Goal: Find specific page/section: Find specific page/section

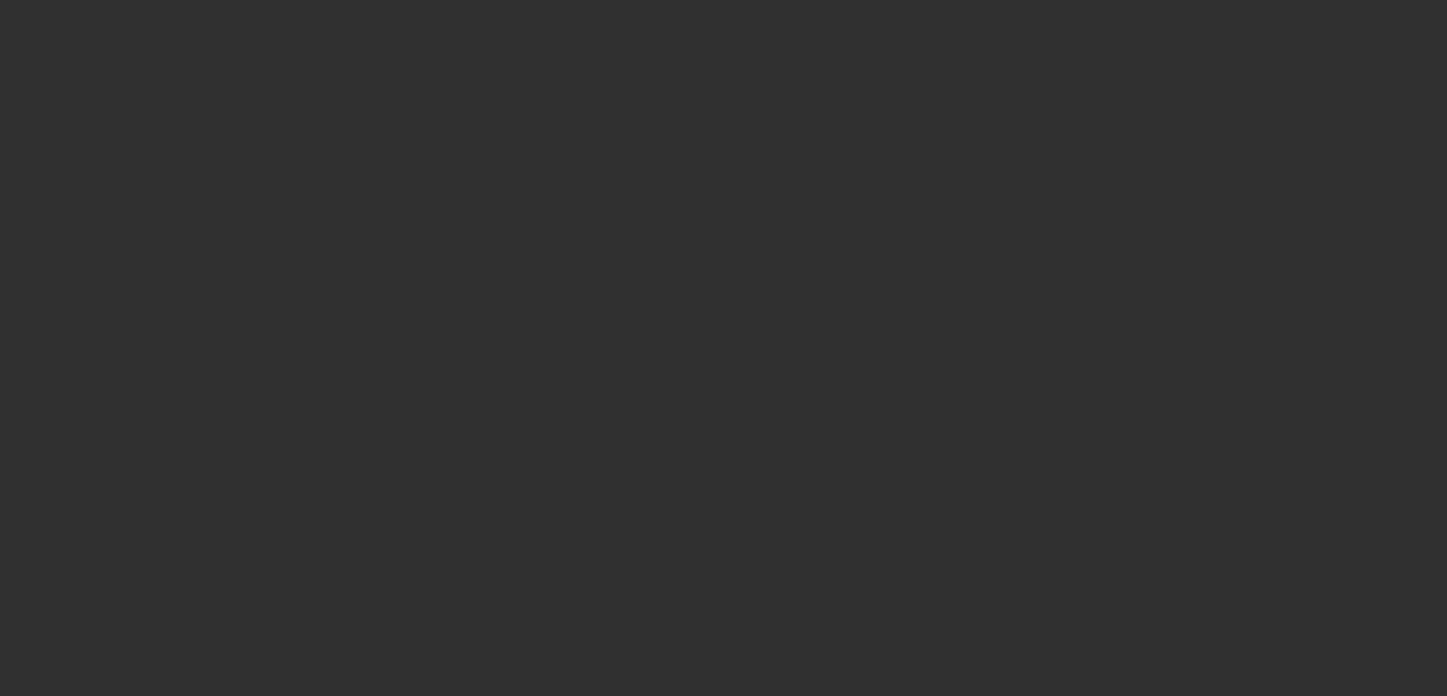
click at [749, 368] on div at bounding box center [723, 348] width 1447 height 696
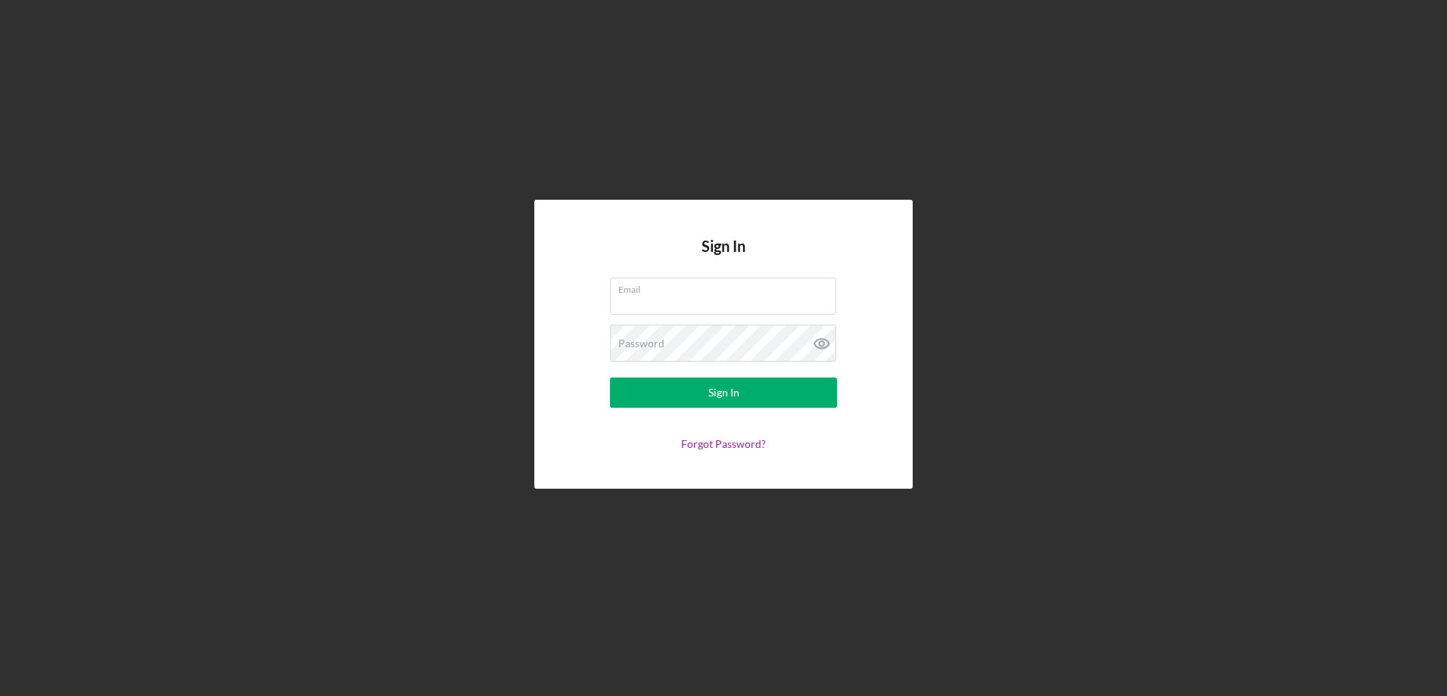
type input "[EMAIL_ADDRESS][DOMAIN_NAME]"
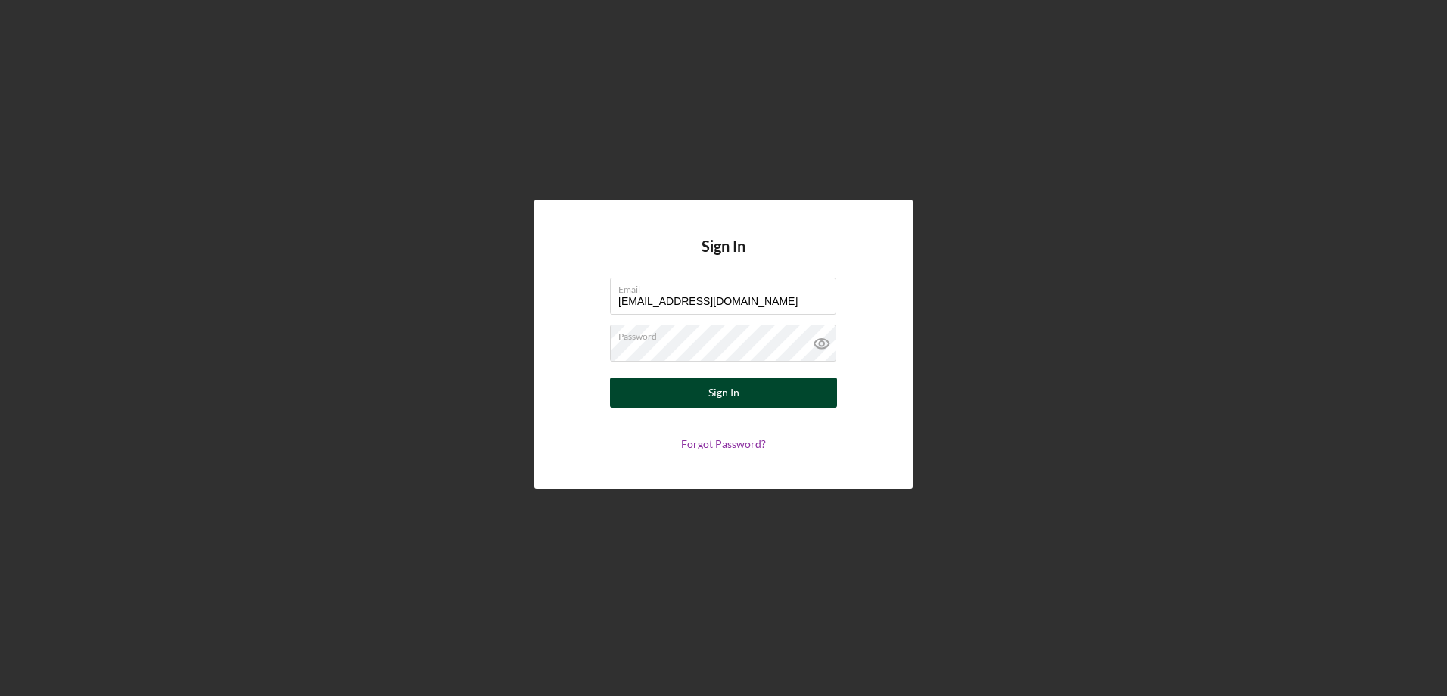
click at [746, 388] on button "Sign In" at bounding box center [723, 393] width 227 height 30
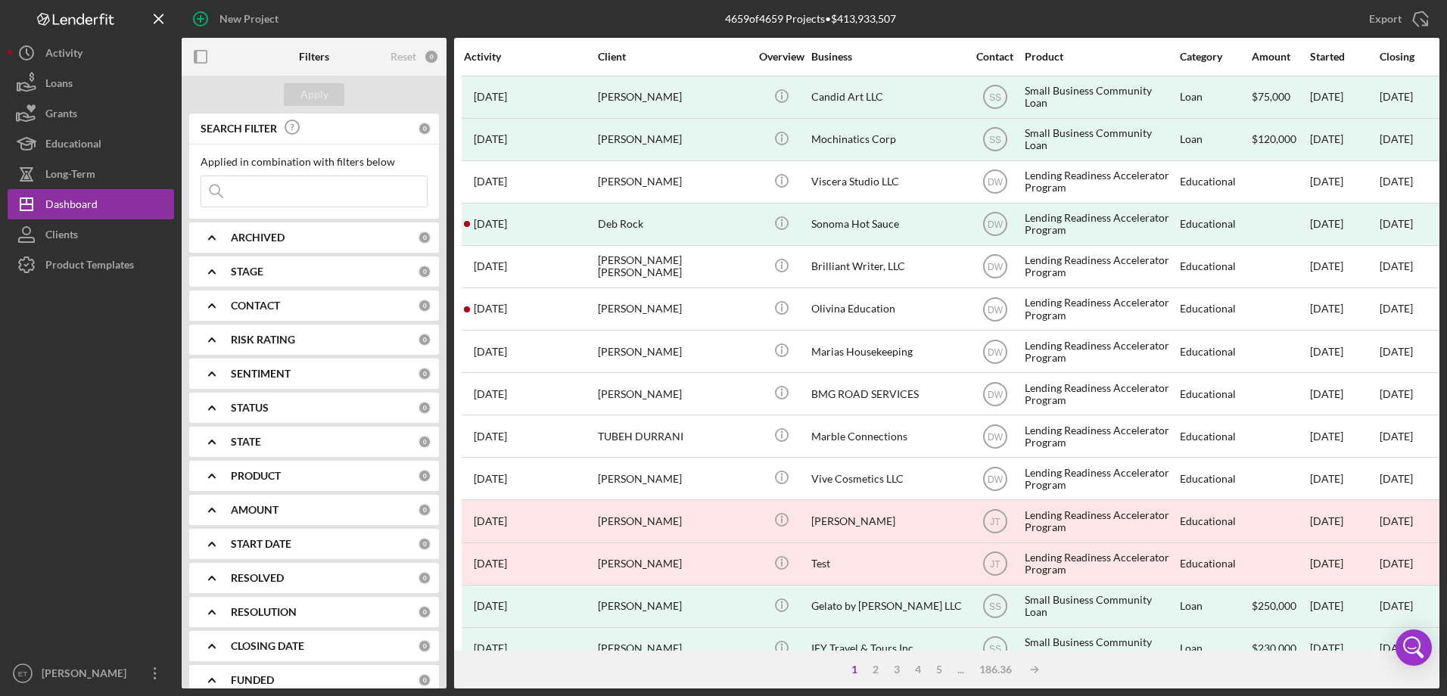
click at [336, 205] on input at bounding box center [314, 191] width 226 height 30
type input "jjj"
click at [325, 92] on div "Apply" at bounding box center [314, 94] width 28 height 23
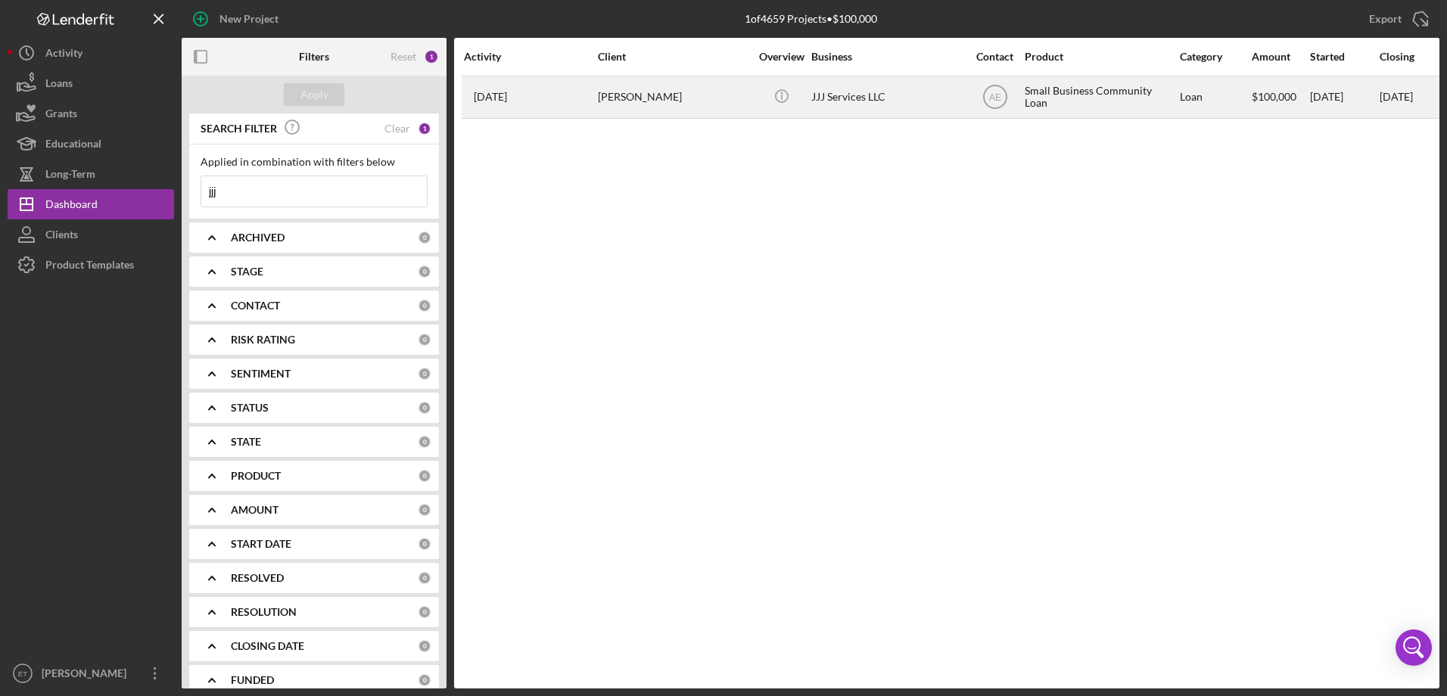
click at [655, 98] on div "[PERSON_NAME]" at bounding box center [673, 97] width 151 height 40
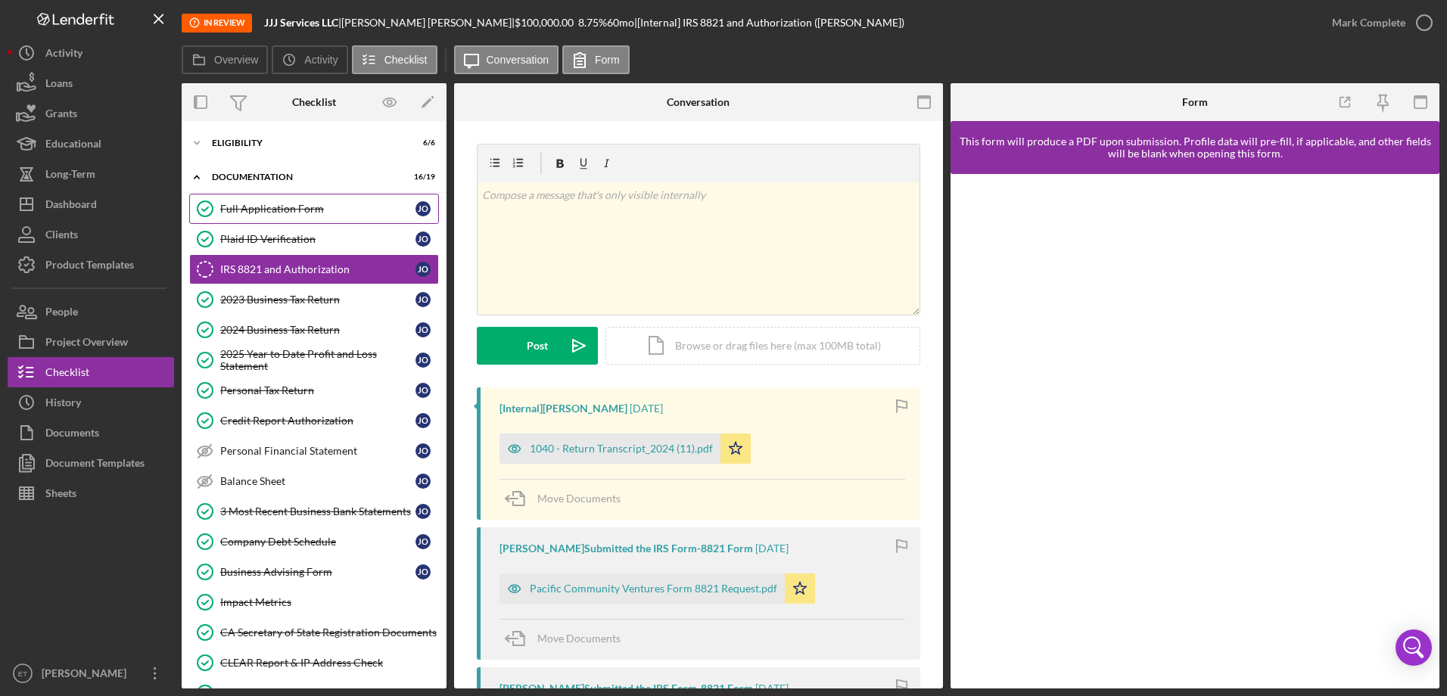
click at [306, 212] on div "Full Application Form" at bounding box center [317, 209] width 195 height 12
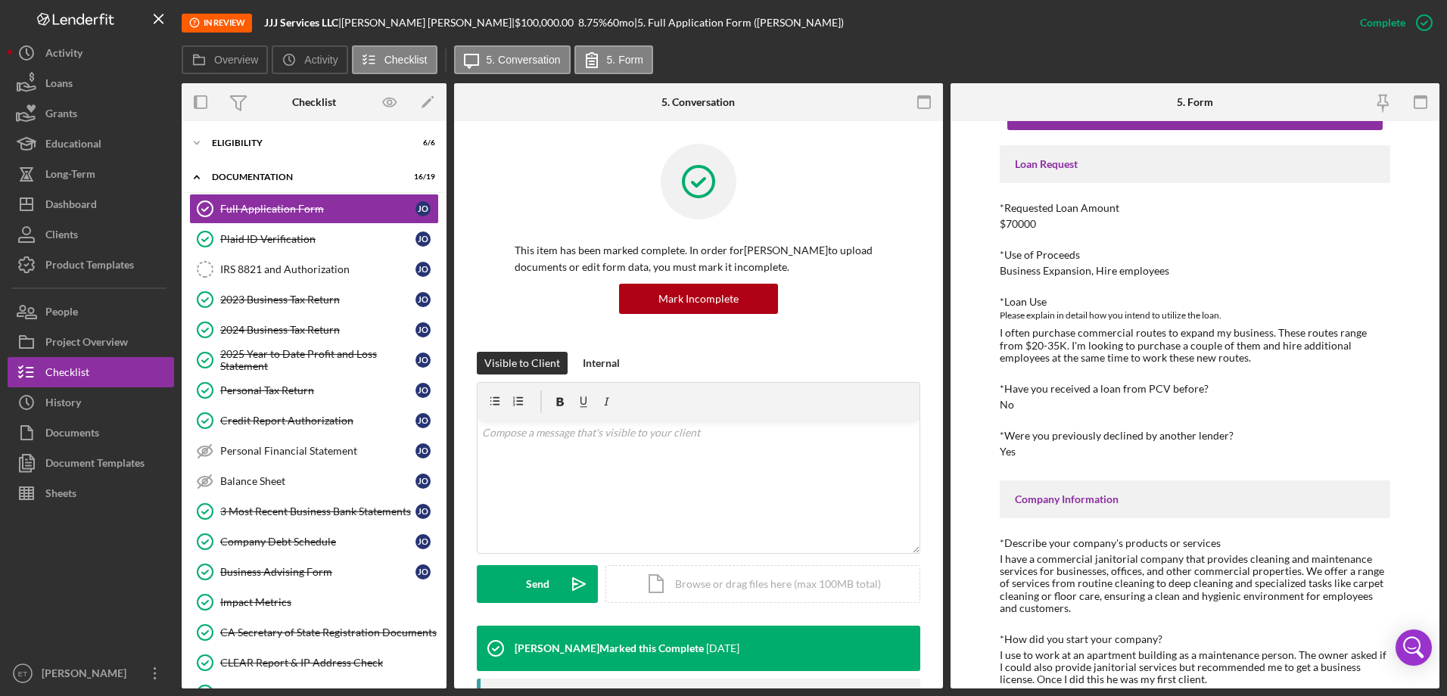
scroll to position [76, 0]
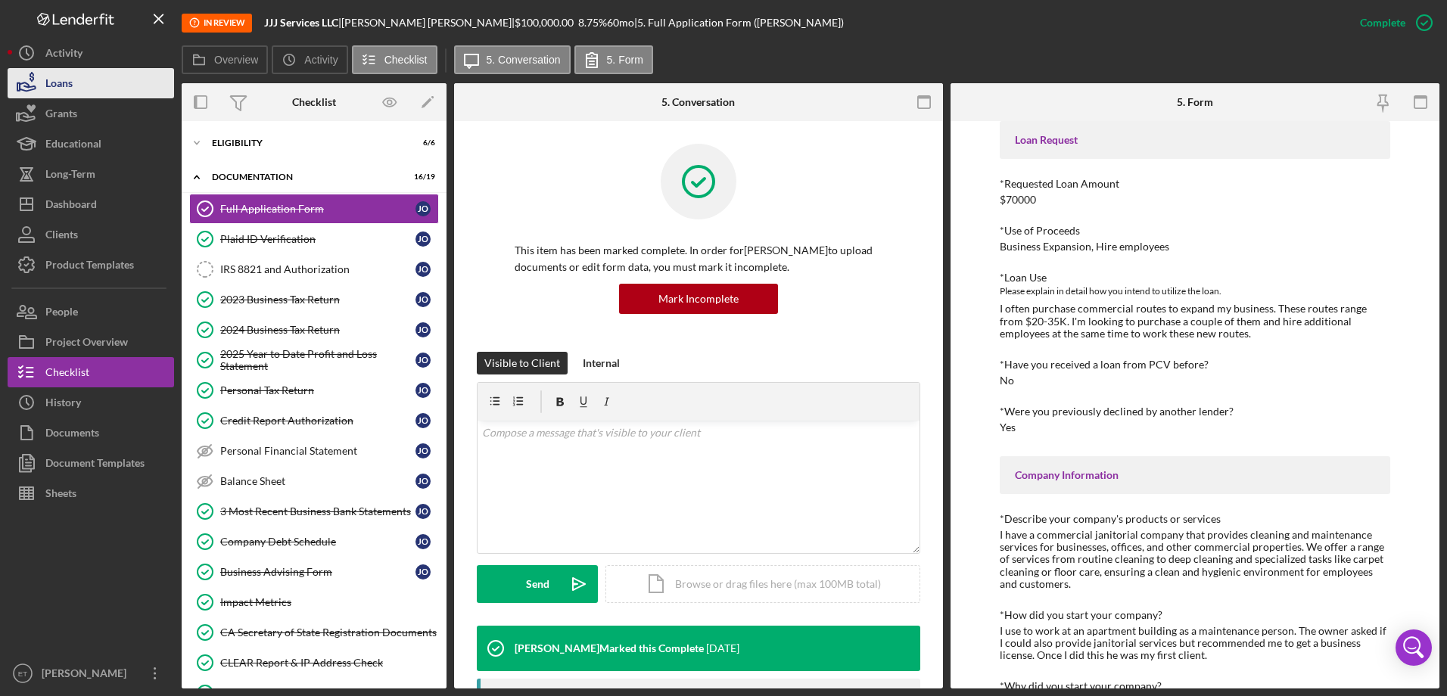
click at [82, 91] on button "Loans" at bounding box center [91, 83] width 167 height 30
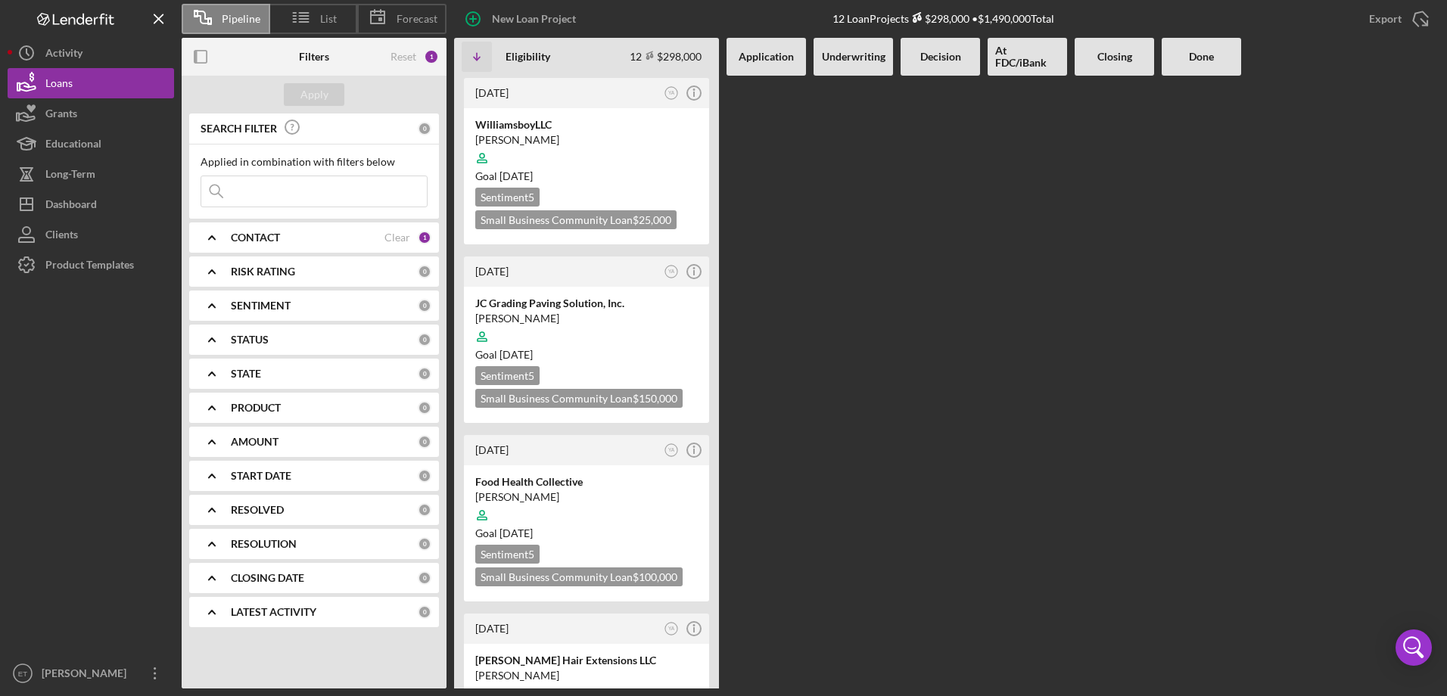
drag, startPoint x: 329, startPoint y: 201, endPoint x: 1331, endPoint y: 500, distance: 1046.0
click at [329, 201] on input at bounding box center [314, 191] width 226 height 30
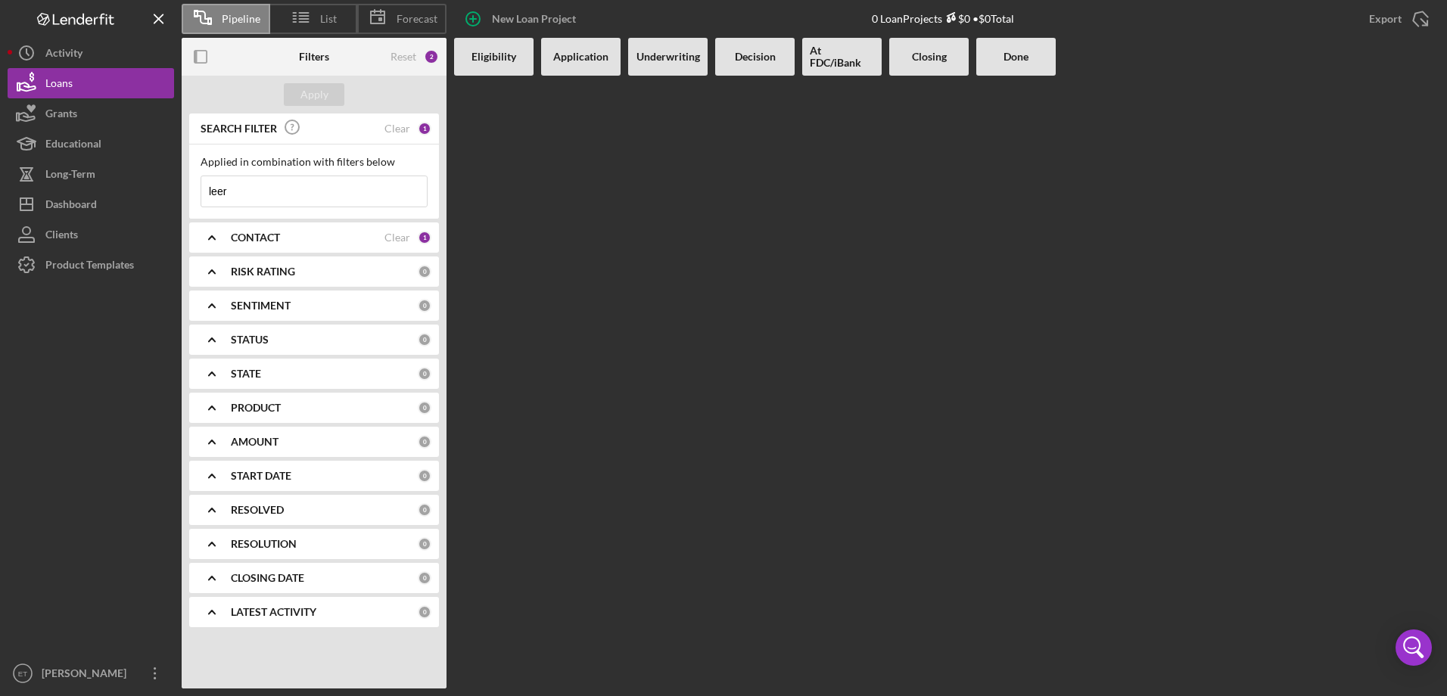
type input "leer"
click at [416, 236] on div "CONTACT Clear 1" at bounding box center [331, 238] width 201 height 14
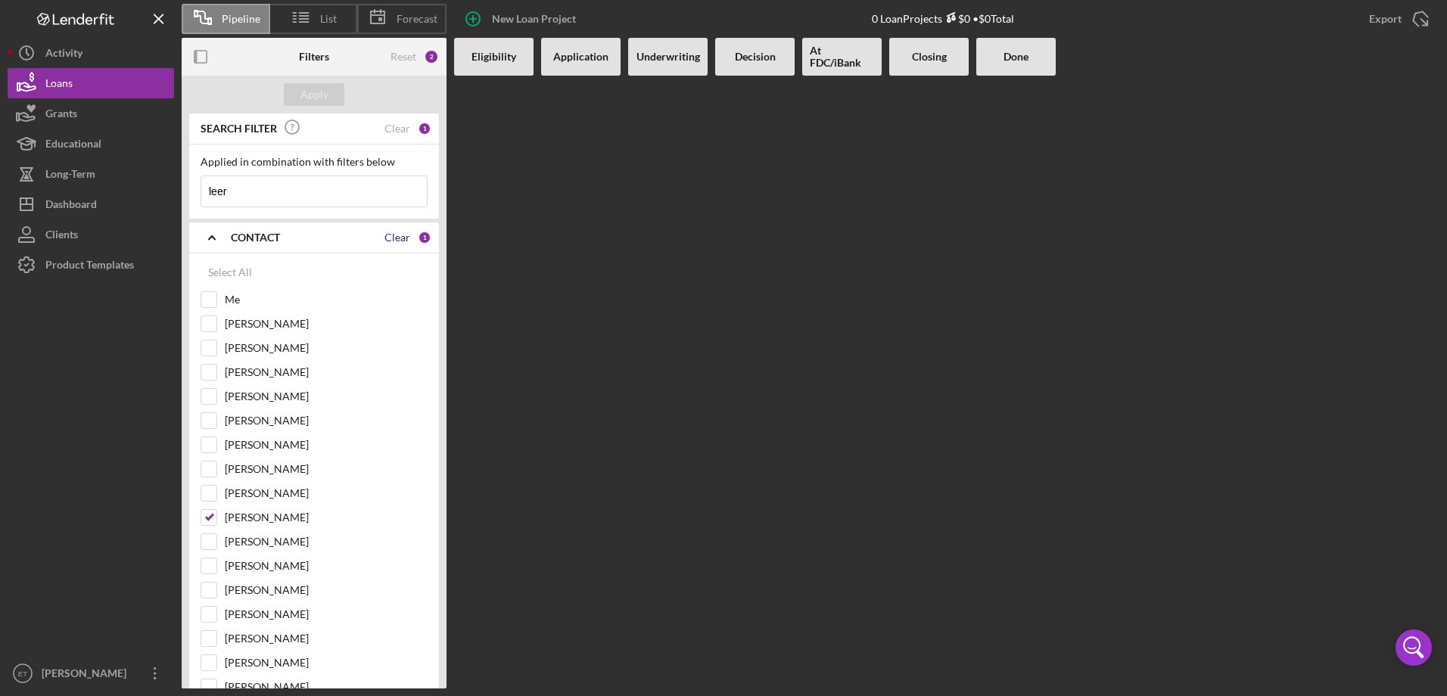
click at [396, 234] on div "Clear" at bounding box center [398, 238] width 26 height 12
checkbox input "false"
click at [295, 92] on button "Apply" at bounding box center [314, 94] width 61 height 23
click at [334, 194] on input "leer" at bounding box center [314, 191] width 226 height 30
click at [338, 191] on input "leer" at bounding box center [314, 191] width 226 height 30
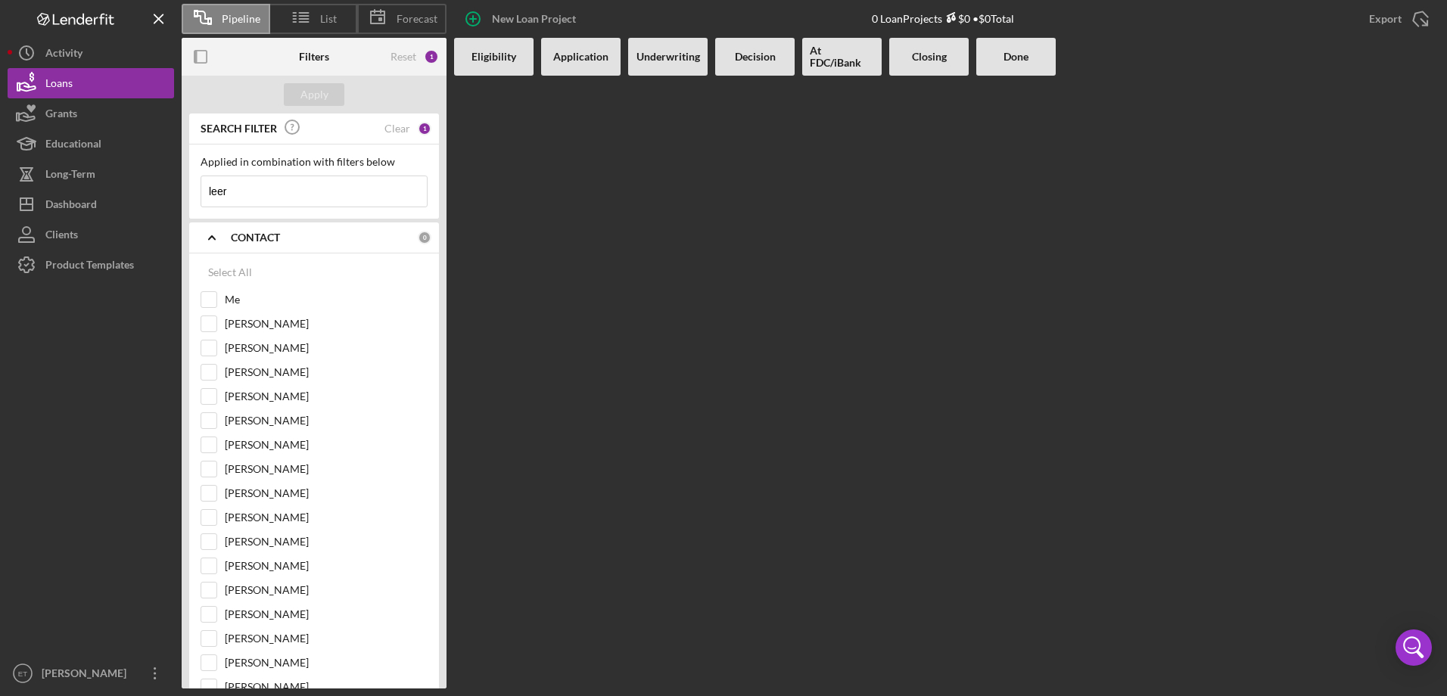
click at [338, 191] on input "leer" at bounding box center [314, 191] width 226 height 30
type input "leer"
click at [86, 207] on div "Dashboard" at bounding box center [70, 206] width 51 height 34
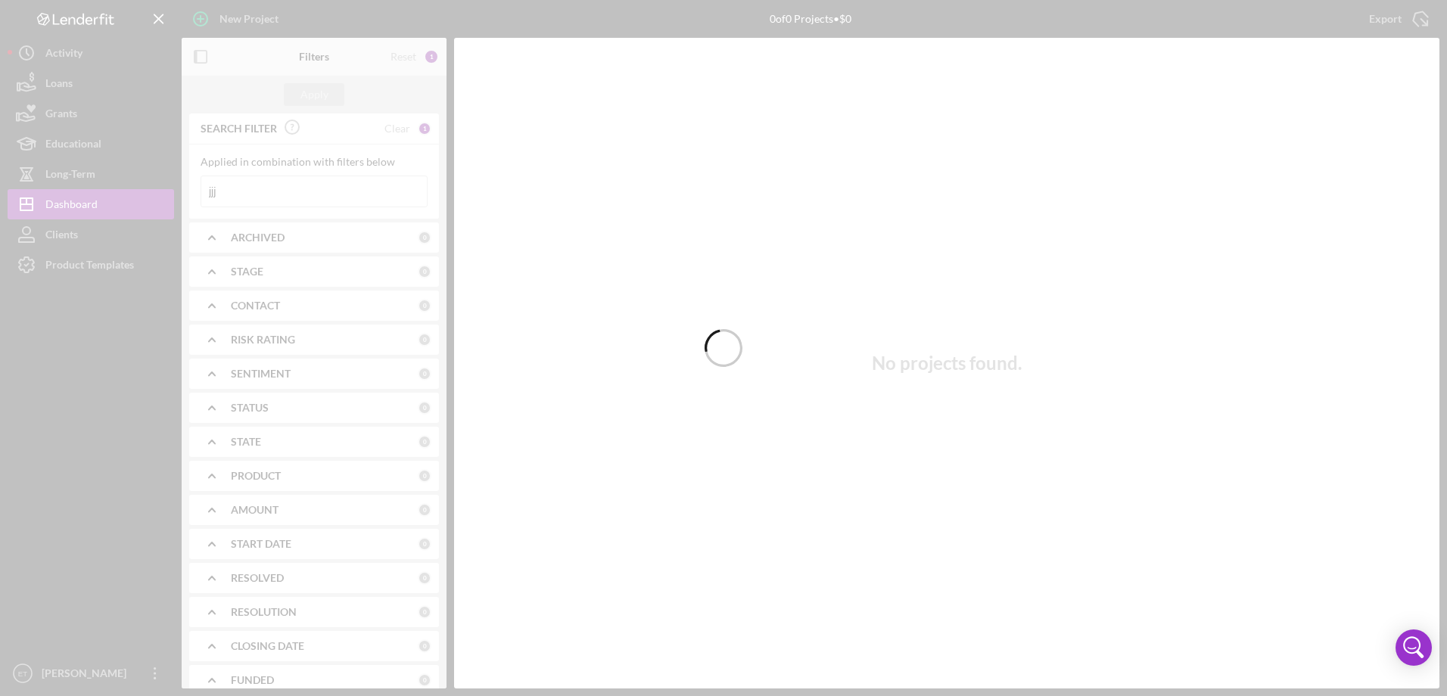
click at [342, 201] on div at bounding box center [723, 348] width 1447 height 696
click at [369, 198] on div at bounding box center [723, 348] width 1447 height 696
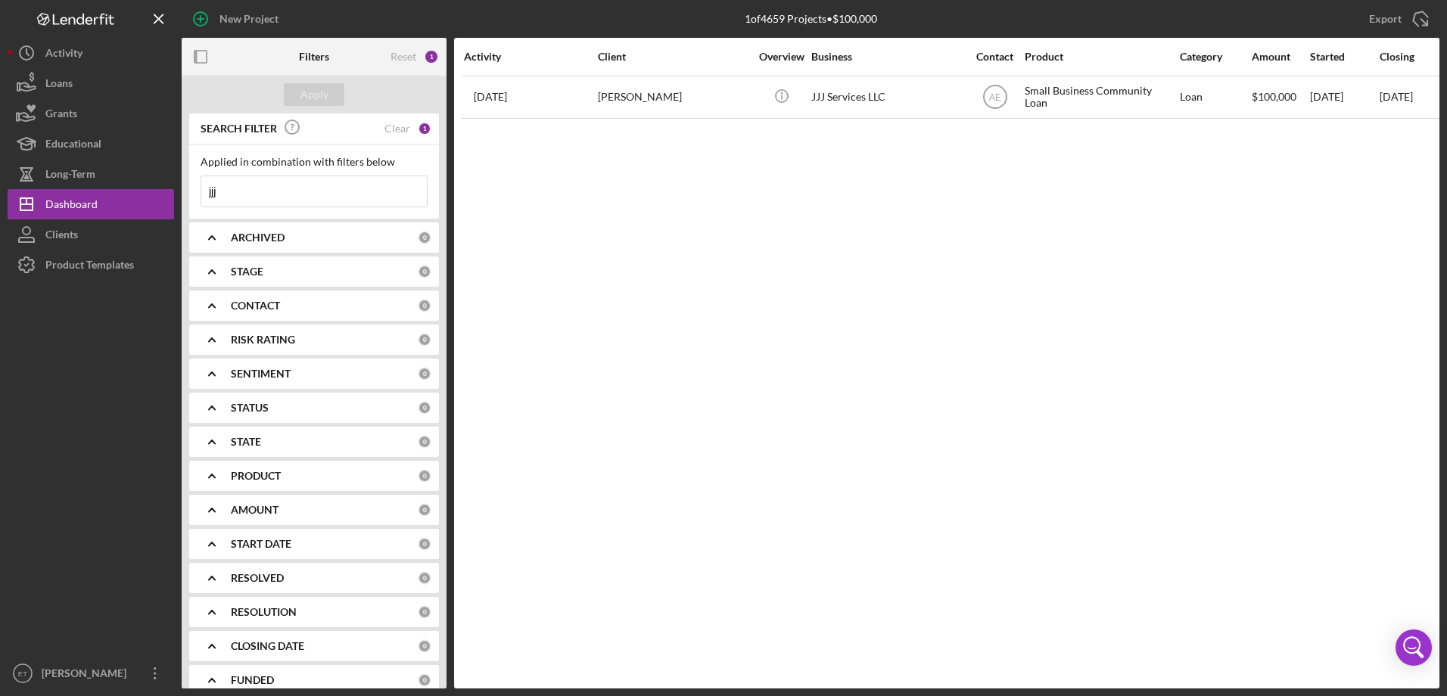
click at [371, 197] on input "jjj" at bounding box center [314, 191] width 226 height 30
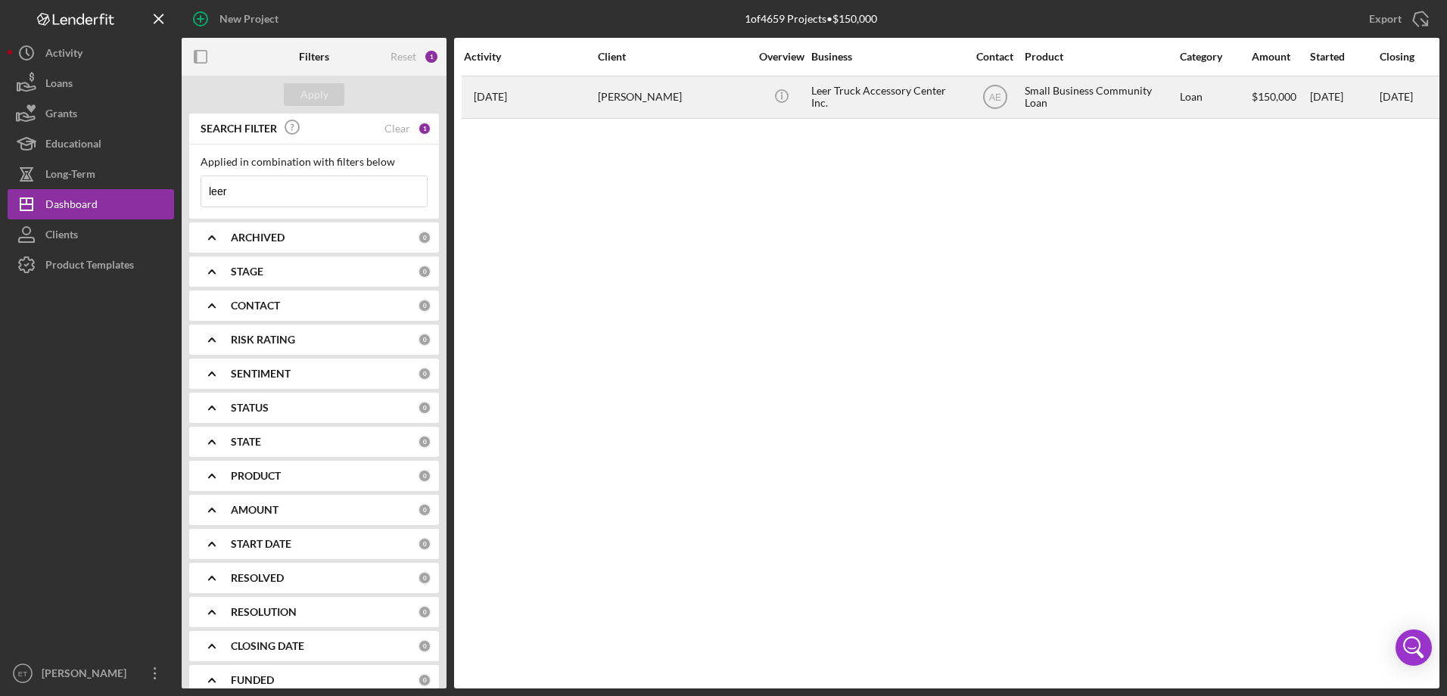
type input "leer"
click at [634, 93] on div "[PERSON_NAME]" at bounding box center [673, 97] width 151 height 40
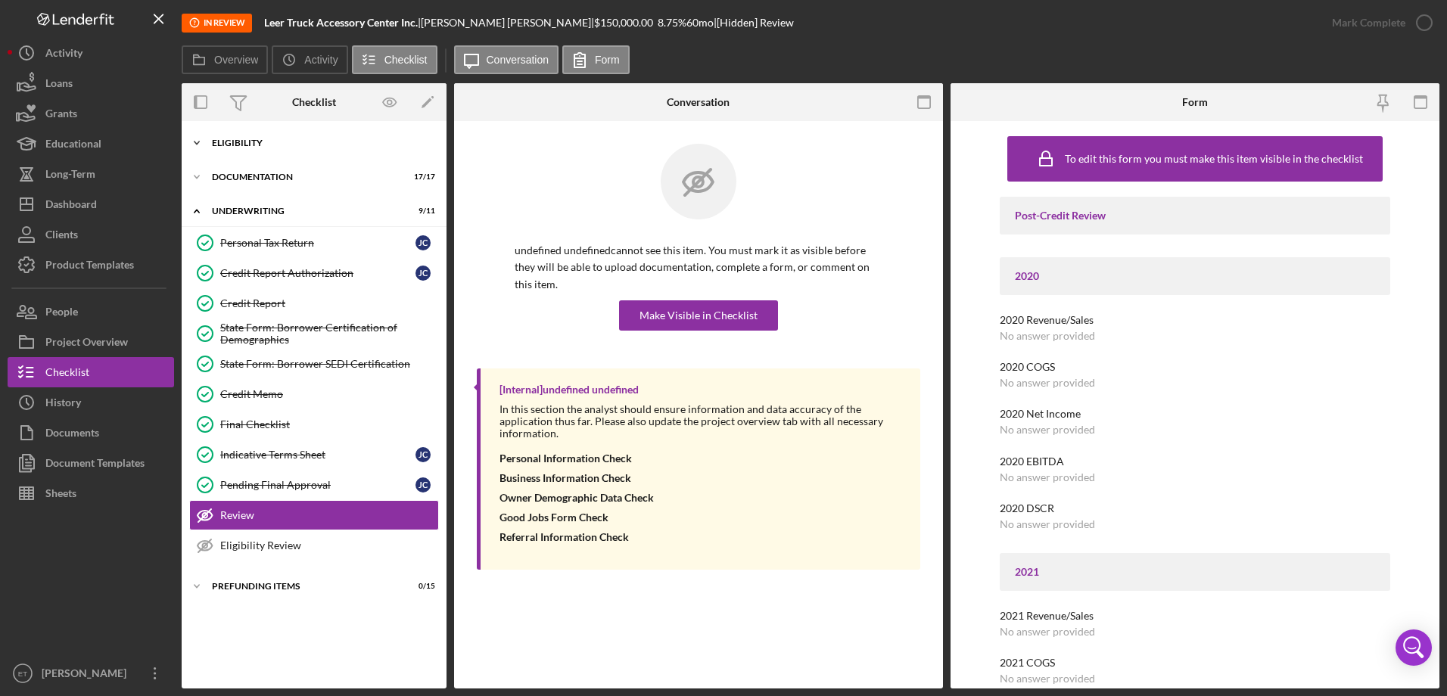
click at [329, 155] on div "Icon/Expander Eligibility 6 / 6" at bounding box center [314, 143] width 265 height 30
